Goal: Information Seeking & Learning: Learn about a topic

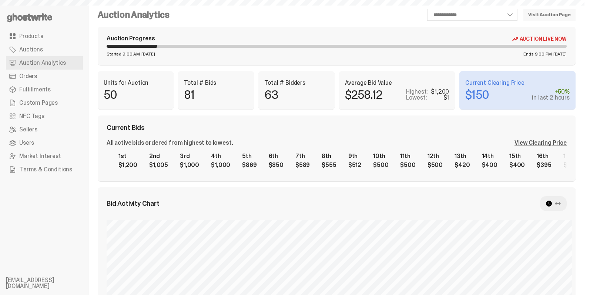
select select "**"
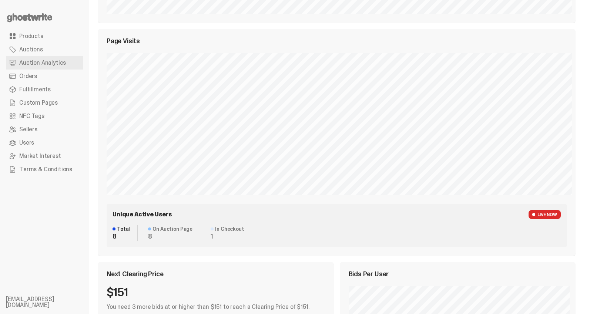
scroll to position [347, 0]
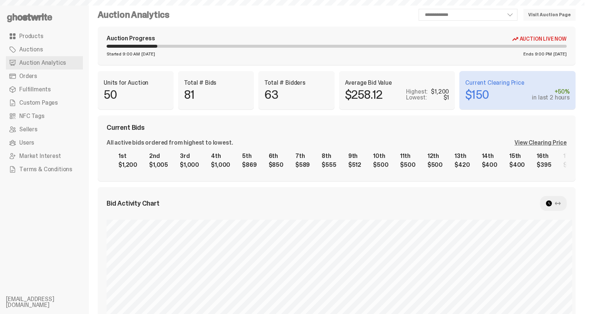
scroll to position [319, 0]
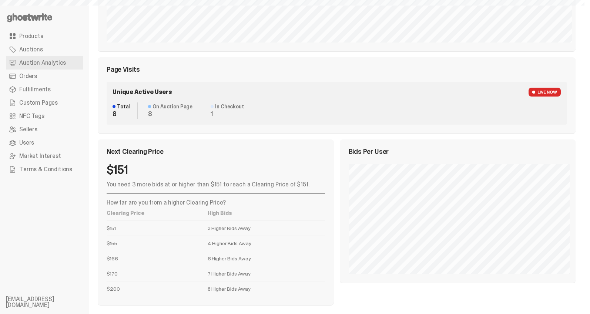
select select "**"
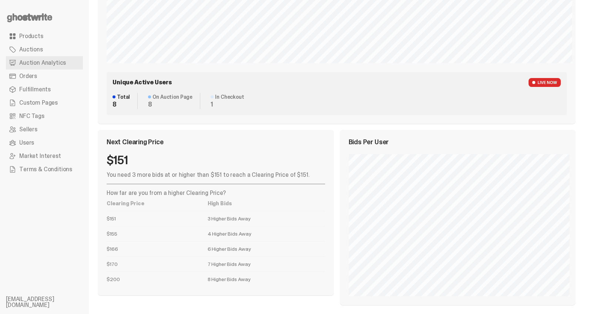
scroll to position [480, 0]
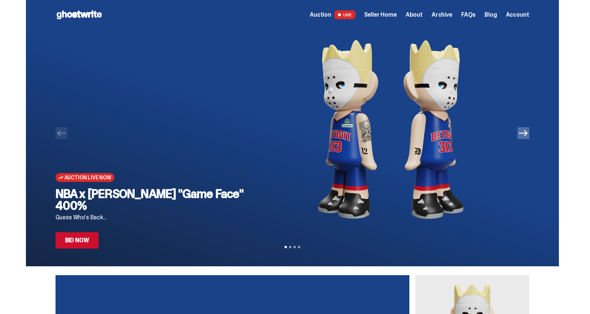
click at [78, 244] on link "Bid Now" at bounding box center [76, 240] width 43 height 16
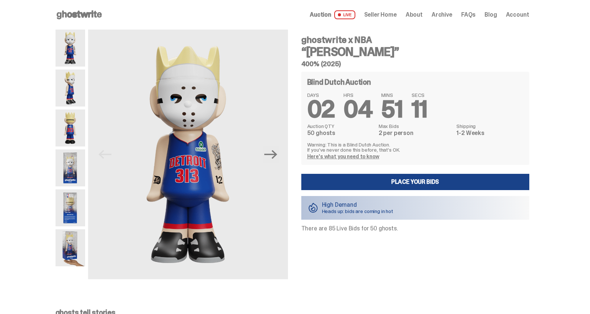
click at [444, 14] on span "Archive" at bounding box center [441, 15] width 21 height 6
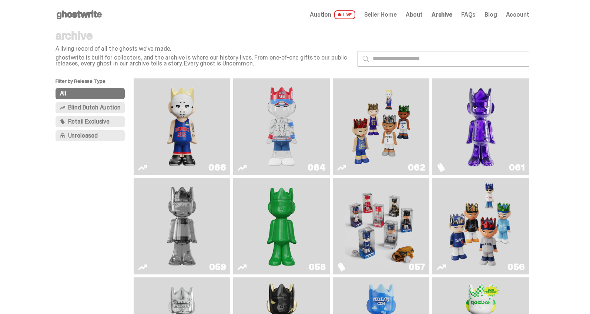
click at [290, 122] on img "You Can't See Me" at bounding box center [281, 126] width 73 height 91
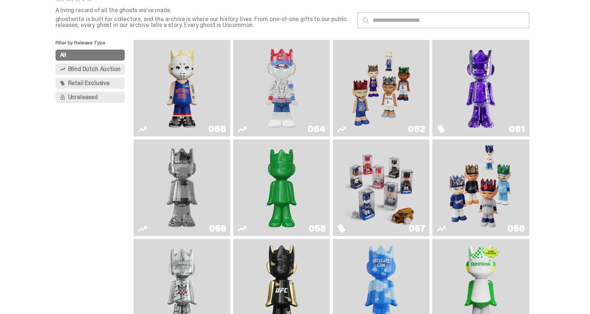
scroll to position [41, 0]
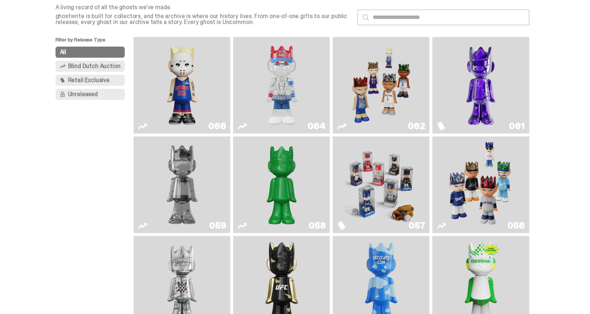
click at [196, 172] on img "Two" at bounding box center [182, 184] width 73 height 91
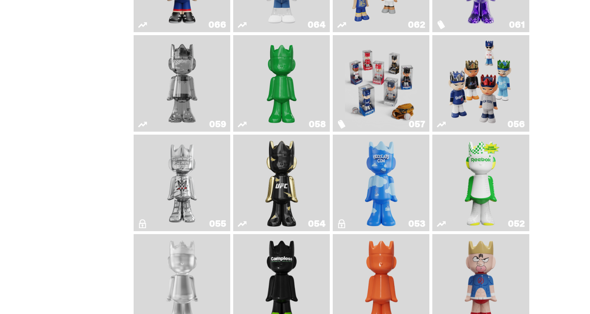
scroll to position [153, 0]
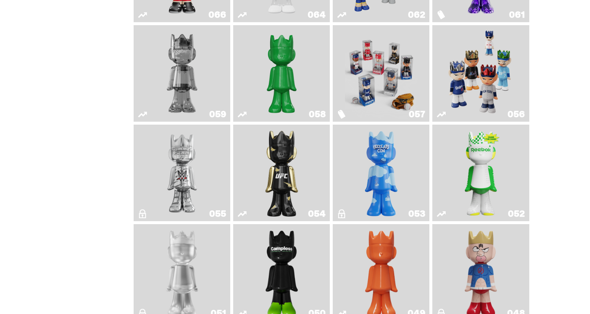
click at [304, 157] on link "054" at bounding box center [282, 173] width 88 height 91
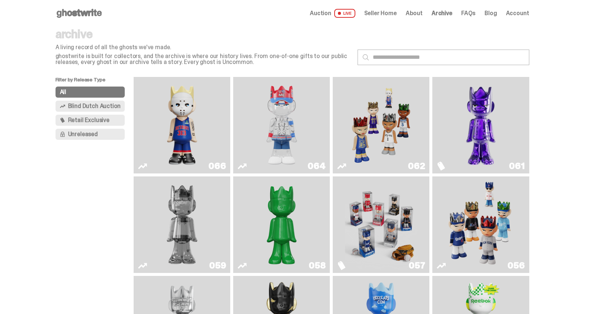
scroll to position [0, 0]
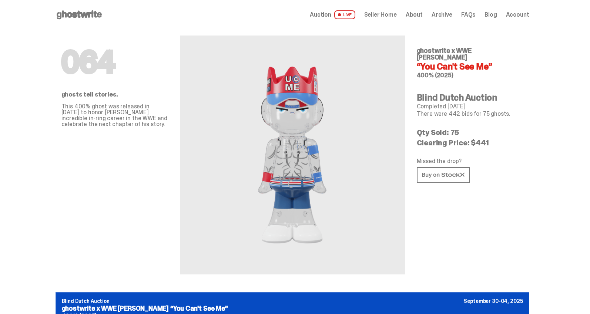
click at [331, 16] on span "Auction" at bounding box center [320, 15] width 21 height 6
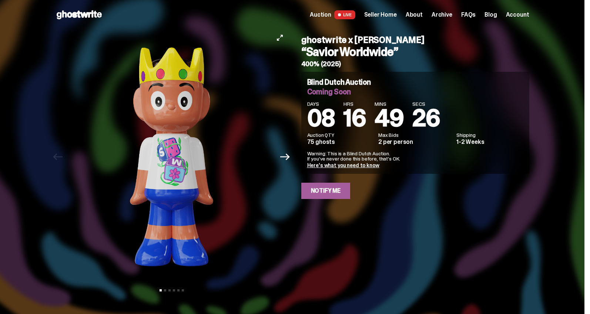
click at [223, 97] on img at bounding box center [171, 157] width 203 height 255
click at [259, 115] on img at bounding box center [171, 157] width 203 height 255
click at [458, 60] on div "ghostwrite x [PERSON_NAME] “Savior Worldwide” 400% (2025)" at bounding box center [415, 52] width 228 height 32
